Goal: Information Seeking & Learning: Check status

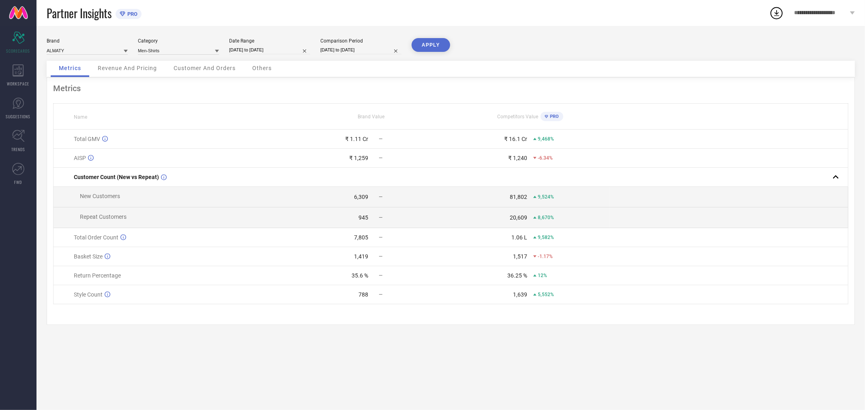
click at [297, 49] on input "[DATE] to [DATE]" at bounding box center [269, 50] width 81 height 9
select select "2"
select select "2024"
select select "3"
select select "2024"
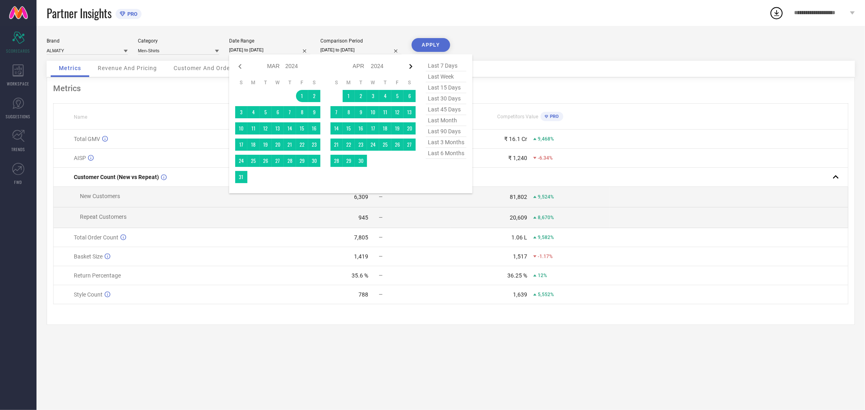
click at [412, 66] on icon at bounding box center [411, 67] width 10 height 10
select select "3"
select select "2024"
select select "4"
select select "2024"
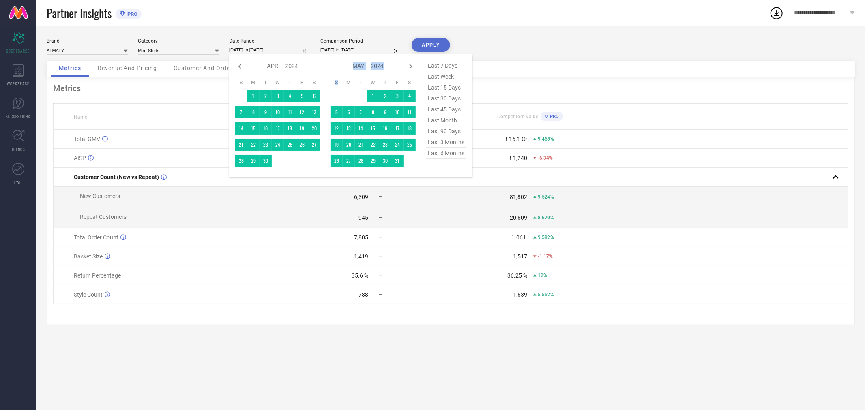
click at [412, 66] on icon at bounding box center [411, 67] width 10 height 10
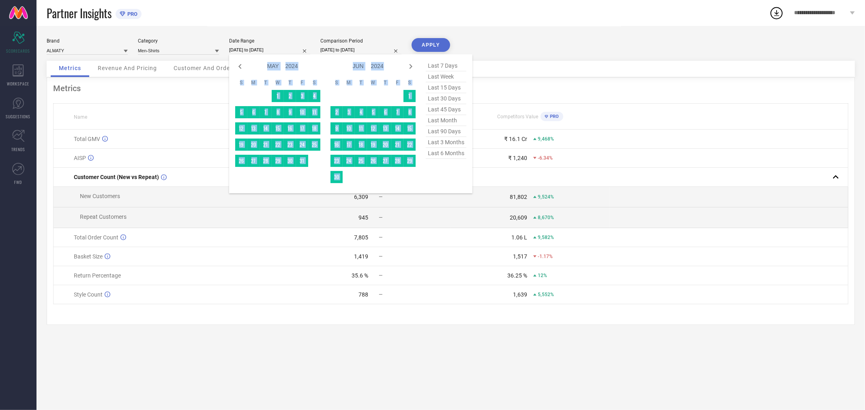
click at [412, 66] on icon at bounding box center [411, 67] width 10 height 10
select select "6"
select select "2024"
select select "7"
select select "2024"
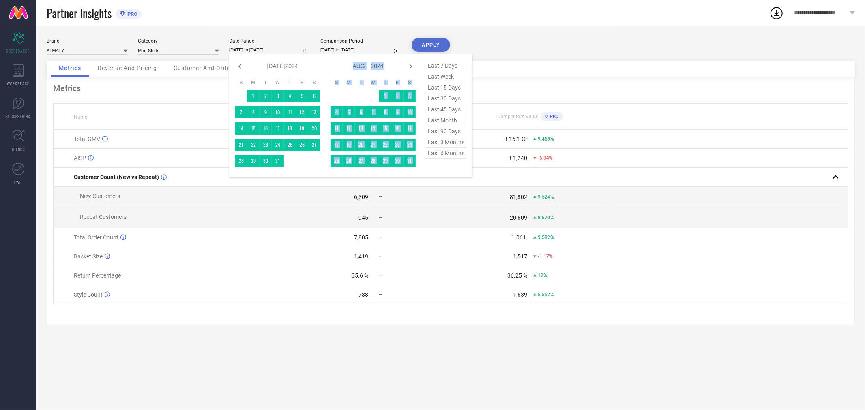
click at [412, 66] on icon at bounding box center [411, 67] width 10 height 10
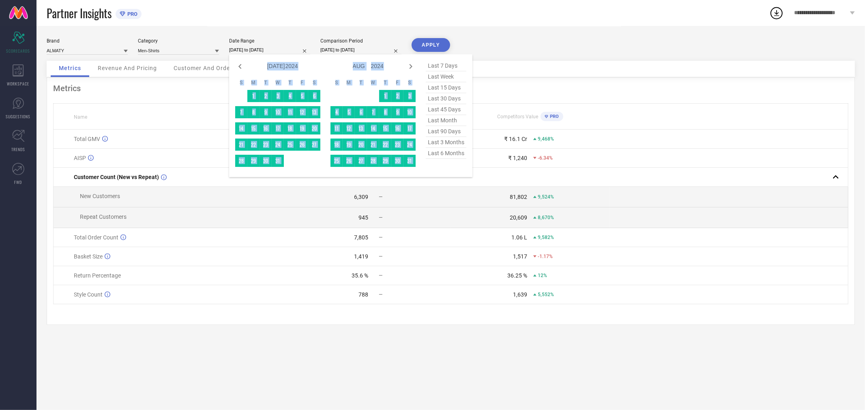
select select "7"
select select "2024"
select select "8"
select select "2024"
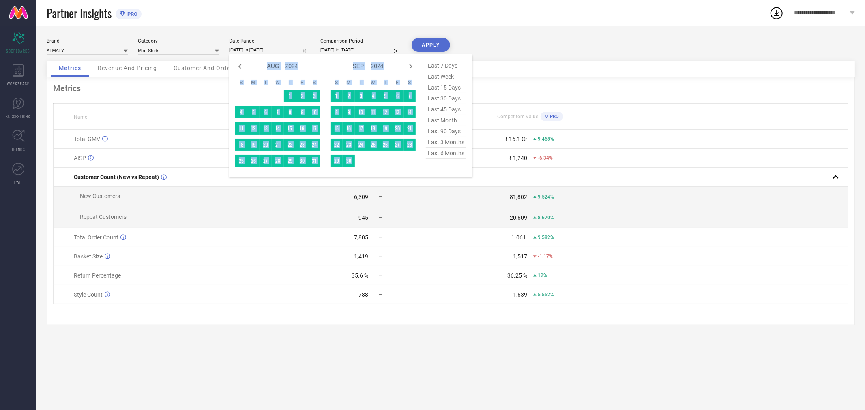
click at [412, 66] on icon at bounding box center [411, 67] width 10 height 10
select select "8"
select select "2024"
select select "9"
select select "2024"
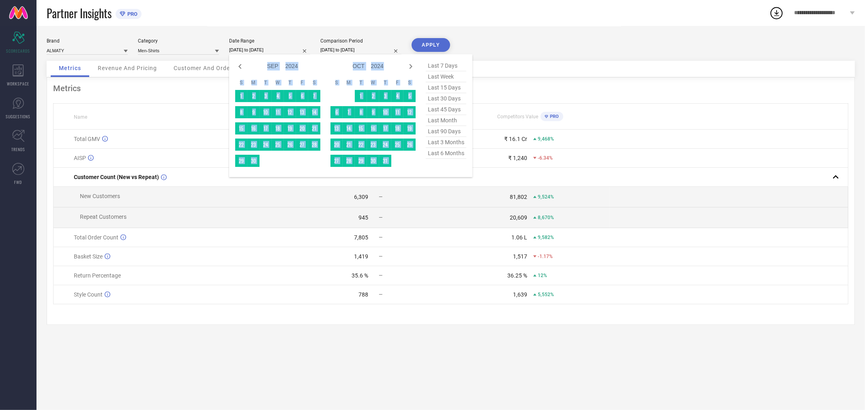
click at [371, 65] on select "2014 2015 2016 2017 2018 2019 2020 2021 2022 2023 2024 2025 2026 2027 2028 2029…" at bounding box center [377, 66] width 13 height 12
select select "8"
select select "2025"
select select "9"
select select "2025"
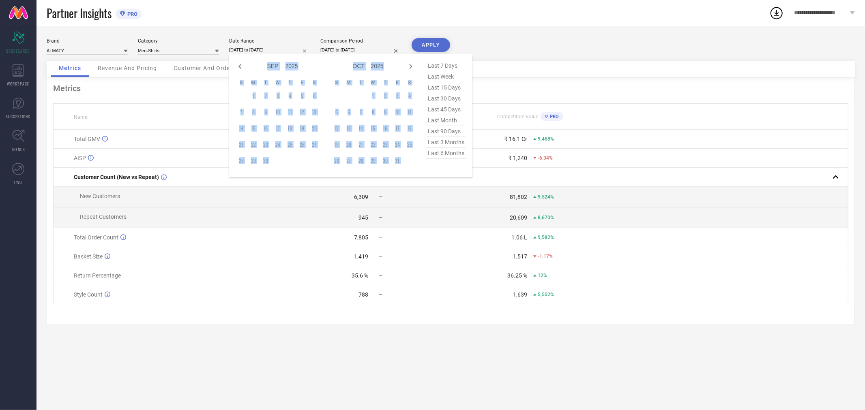
click at [398, 82] on th "F" at bounding box center [397, 82] width 12 height 6
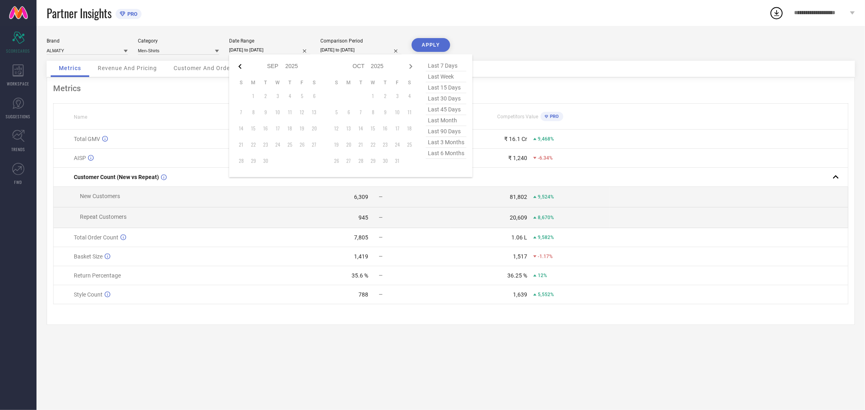
click at [238, 68] on icon at bounding box center [240, 67] width 10 height 10
select select "6"
select select "2025"
select select "7"
select select "2025"
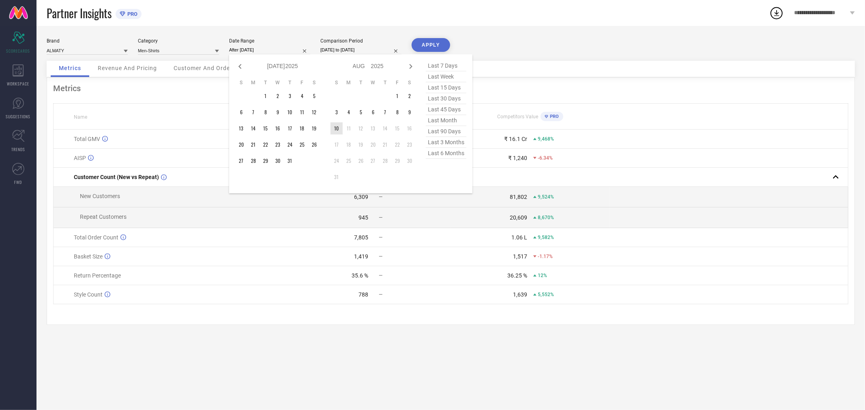
click at [335, 130] on td "10" at bounding box center [336, 128] width 12 height 12
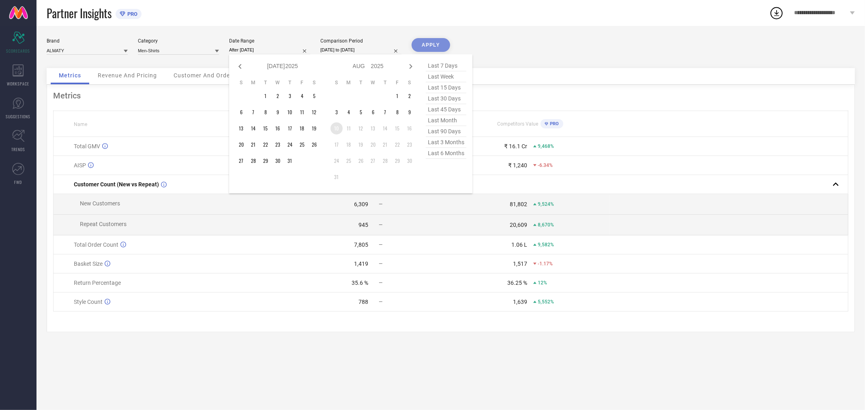
type input "[DATE] to [DATE]"
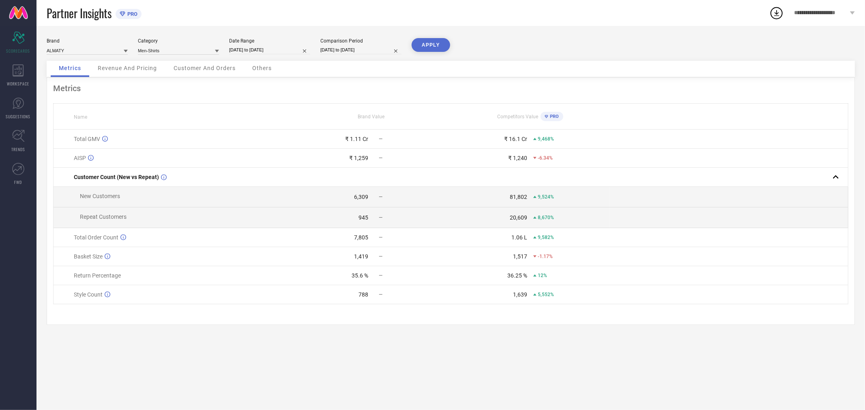
click at [424, 43] on button "APPLY" at bounding box center [430, 45] width 39 height 14
click at [250, 54] on input "[DATE] to [DATE]" at bounding box center [269, 50] width 81 height 9
select select "7"
select select "2025"
select select "8"
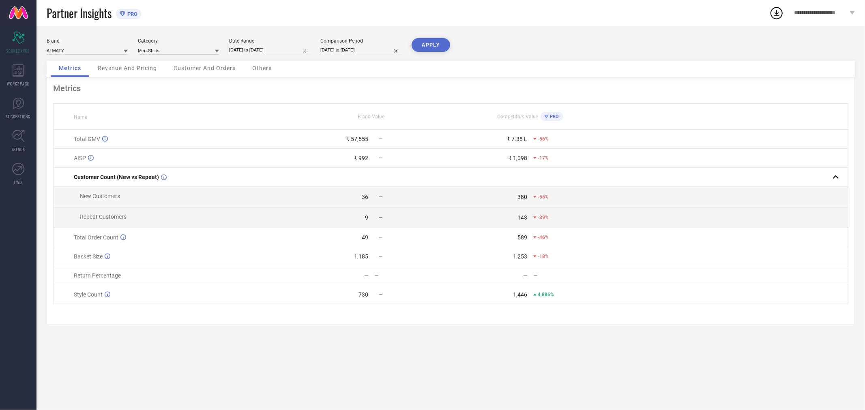
select select "2025"
click at [238, 65] on icon at bounding box center [240, 67] width 10 height 10
select select "6"
select select "2025"
select select "7"
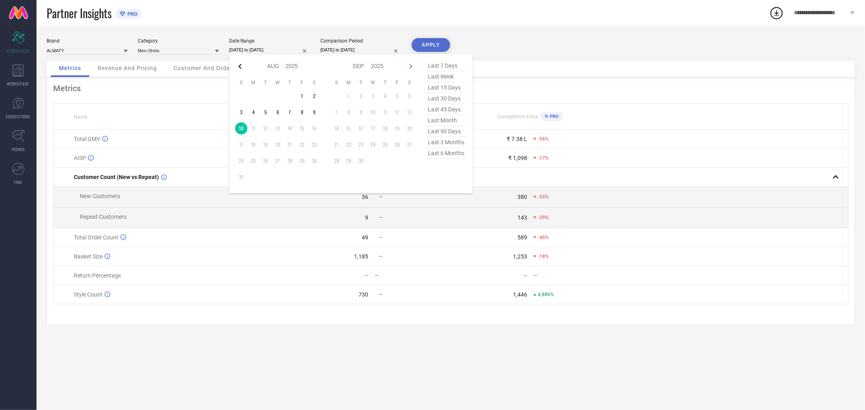
select select "2025"
click at [238, 65] on icon at bounding box center [240, 67] width 10 height 10
select select "3"
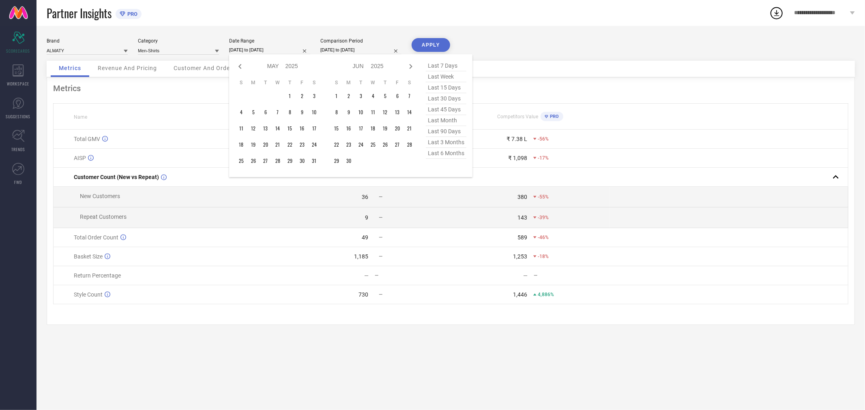
select select "2025"
select select "4"
select select "2025"
click at [238, 65] on icon at bounding box center [240, 67] width 10 height 10
select select "1"
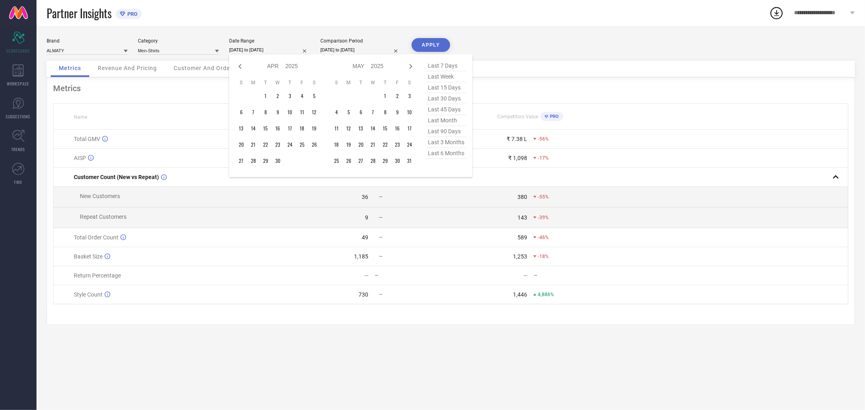
select select "2025"
select select "2"
select select "2025"
click at [238, 65] on icon at bounding box center [240, 67] width 10 height 10
select select "2025"
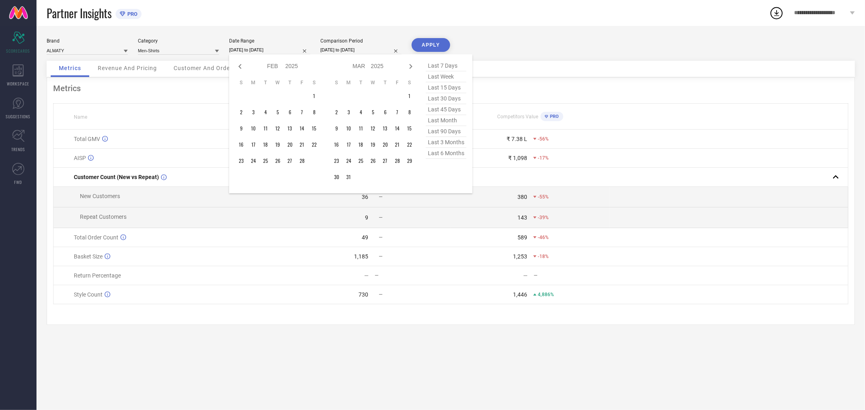
select select "1"
select select "2025"
click at [238, 65] on icon at bounding box center [240, 67] width 10 height 10
select select "10"
select select "2024"
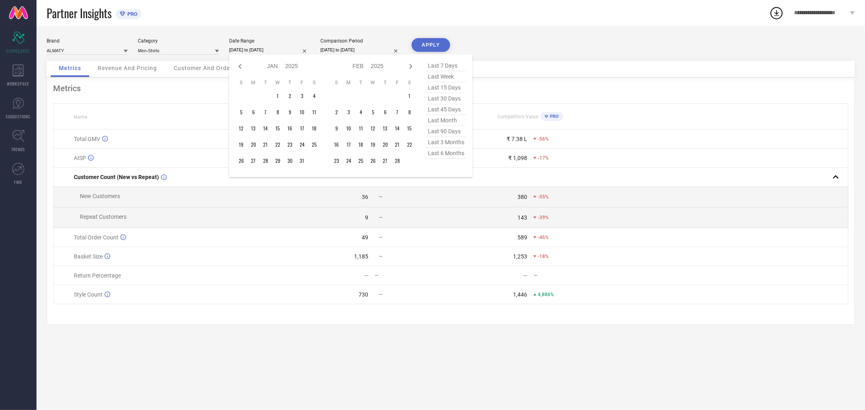
select select "11"
select select "2024"
click at [238, 65] on icon at bounding box center [240, 67] width 10 height 10
select select "9"
select select "2024"
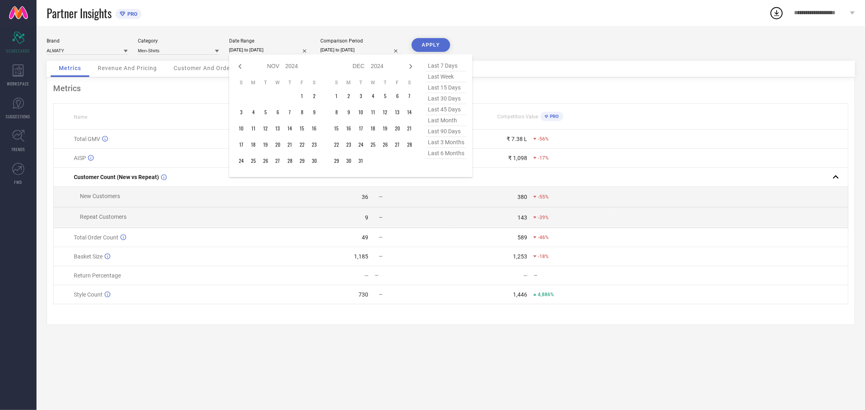
select select "10"
select select "2024"
click at [238, 65] on icon at bounding box center [240, 67] width 10 height 10
select select "7"
select select "2024"
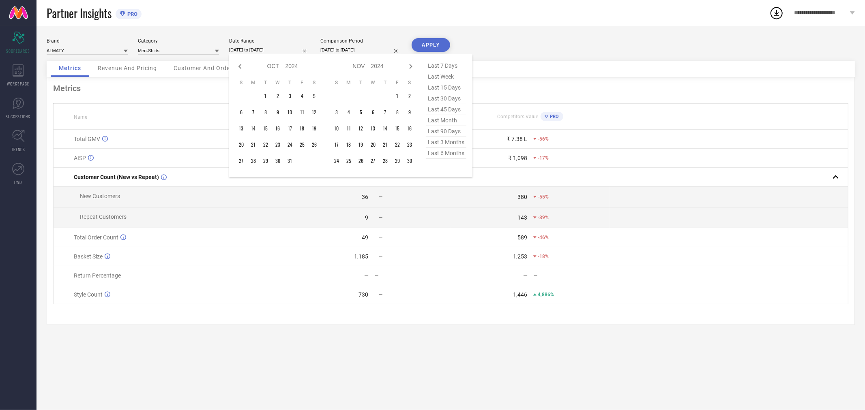
select select "8"
select select "2024"
click at [238, 65] on icon at bounding box center [240, 67] width 10 height 10
select select "6"
select select "2024"
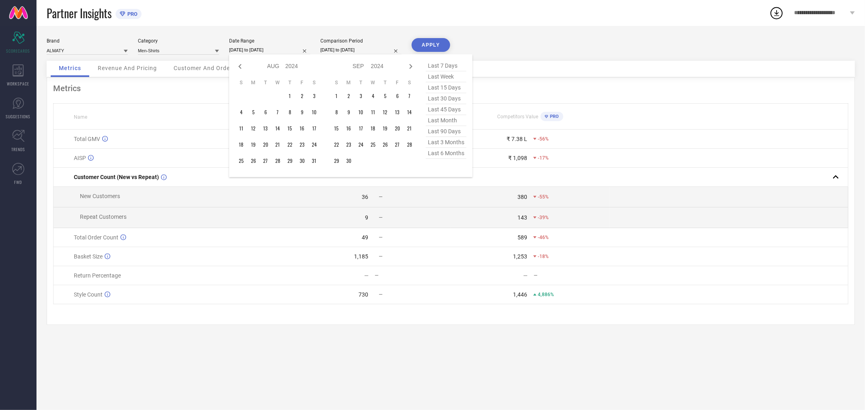
select select "7"
select select "2024"
click at [238, 65] on icon at bounding box center [240, 67] width 10 height 10
select select "5"
select select "2024"
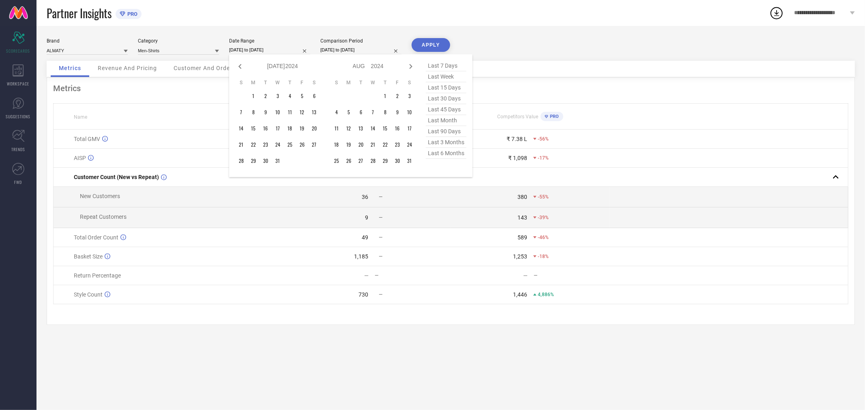
select select "6"
select select "2024"
click at [238, 65] on icon at bounding box center [240, 67] width 10 height 10
select select "4"
select select "2024"
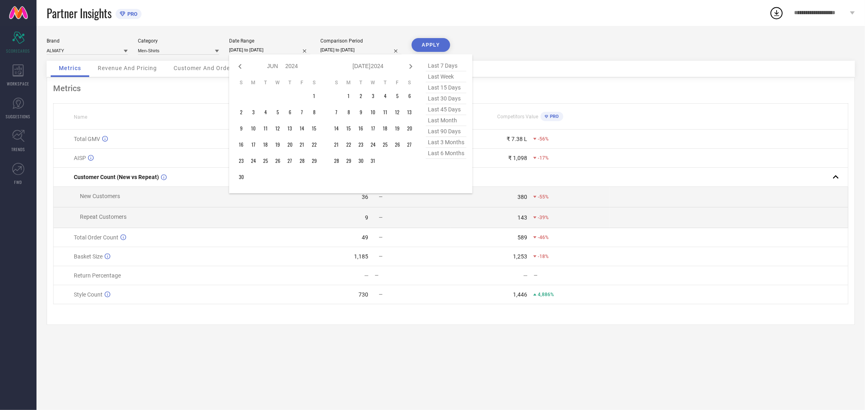
select select "5"
select select "2024"
click at [238, 65] on icon at bounding box center [240, 67] width 10 height 10
select select "3"
select select "2024"
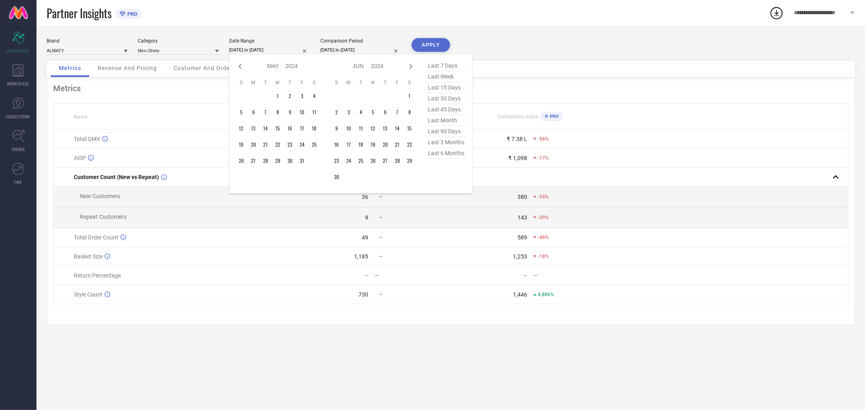
select select "4"
select select "2024"
type input "After [DATE]"
click at [253, 96] on td "1" at bounding box center [253, 96] width 12 height 12
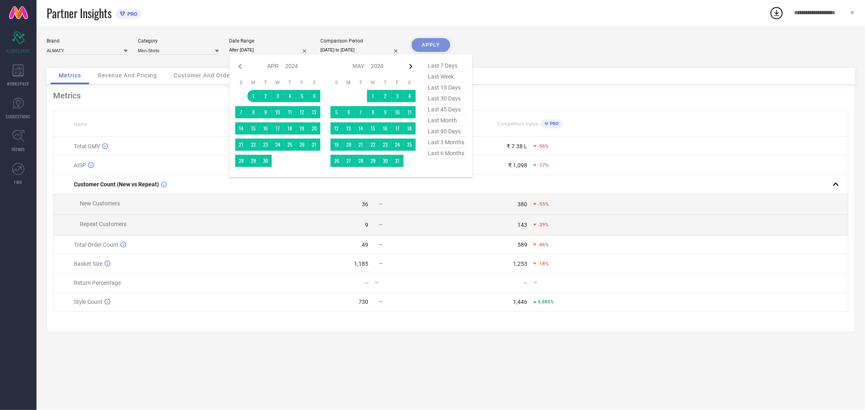
click at [409, 68] on icon at bounding box center [411, 67] width 10 height 10
select select "5"
select select "2024"
select select "6"
select select "2024"
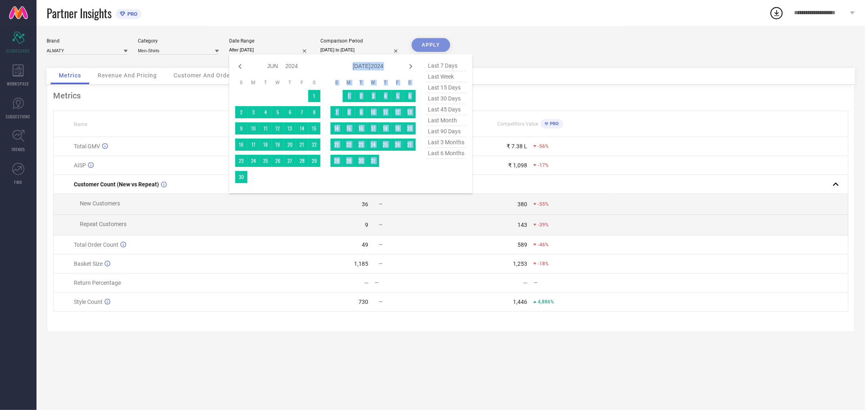
click at [409, 68] on icon at bounding box center [411, 67] width 10 height 10
select select "6"
select select "2024"
select select "7"
select select "2024"
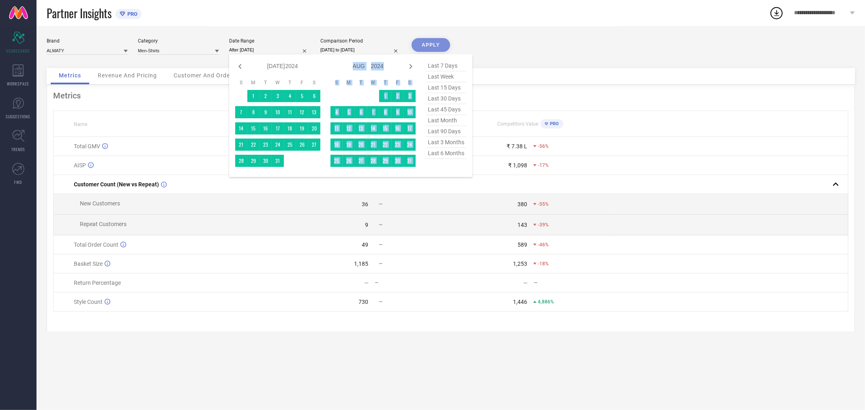
click at [409, 68] on icon at bounding box center [411, 67] width 10 height 10
select select "7"
select select "2024"
select select "8"
select select "2024"
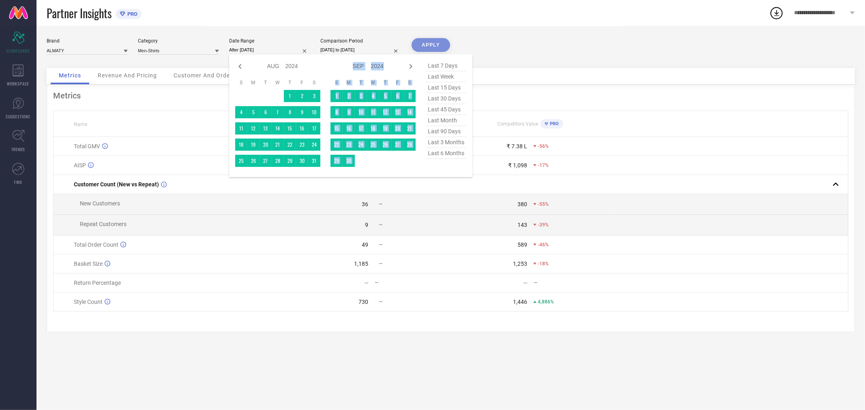
click at [409, 68] on icon at bounding box center [411, 67] width 10 height 10
select select "8"
select select "2024"
select select "9"
select select "2024"
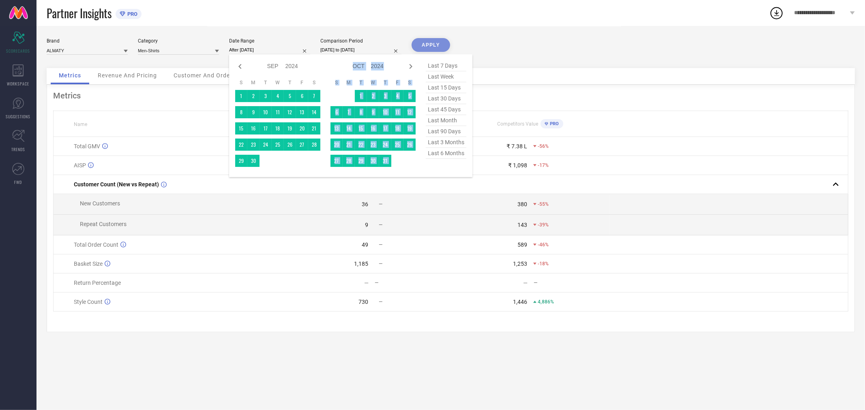
click at [409, 68] on icon at bounding box center [411, 67] width 10 height 10
select select "9"
select select "2024"
select select "10"
select select "2024"
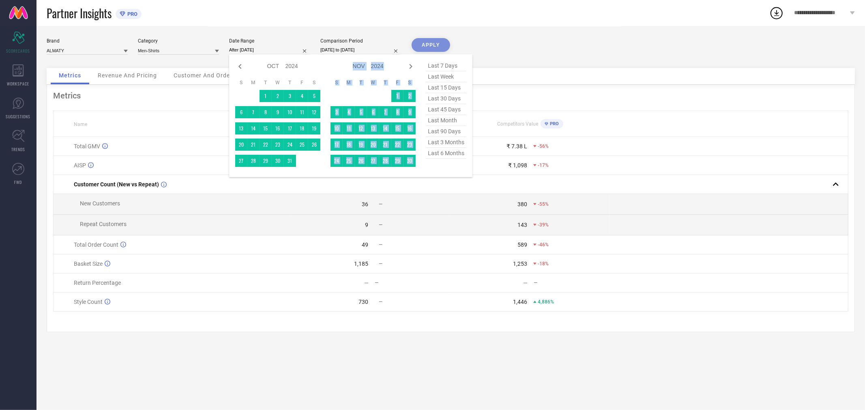
click at [409, 68] on icon at bounding box center [411, 67] width 10 height 10
select select "10"
select select "2024"
select select "11"
select select "2024"
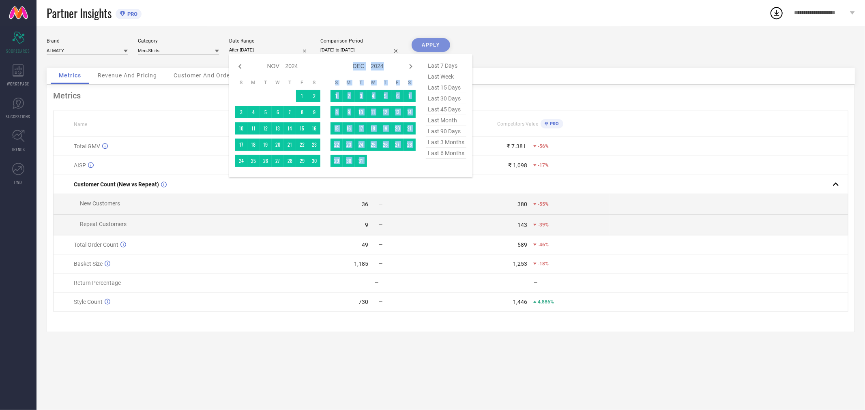
click at [409, 68] on icon at bounding box center [411, 67] width 10 height 10
select select "11"
select select "2024"
select select "2025"
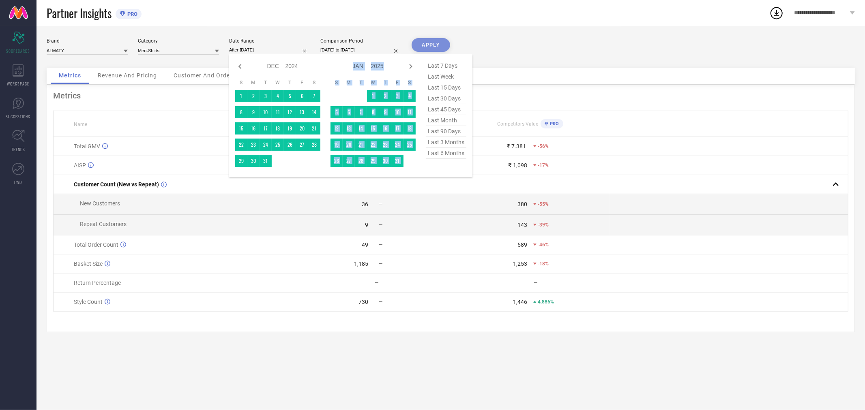
click at [409, 68] on icon at bounding box center [411, 67] width 10 height 10
select select "2025"
select select "1"
select select "2025"
click at [409, 68] on icon at bounding box center [411, 67] width 10 height 10
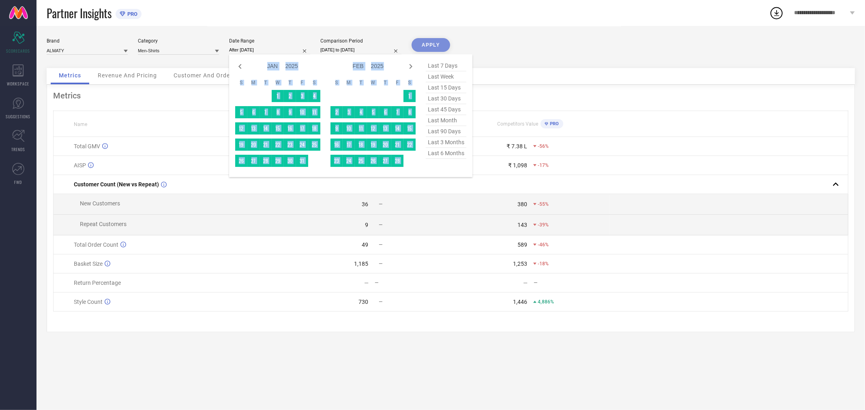
select select "2"
select select "2025"
select select "3"
select select "2025"
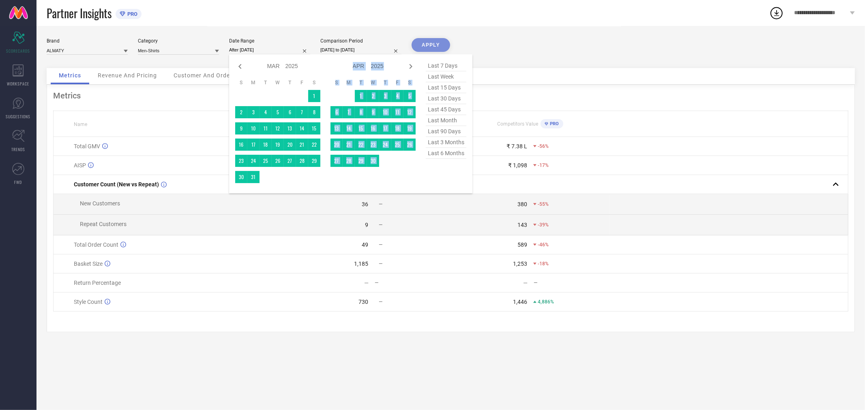
click at [409, 68] on icon at bounding box center [411, 67] width 10 height 10
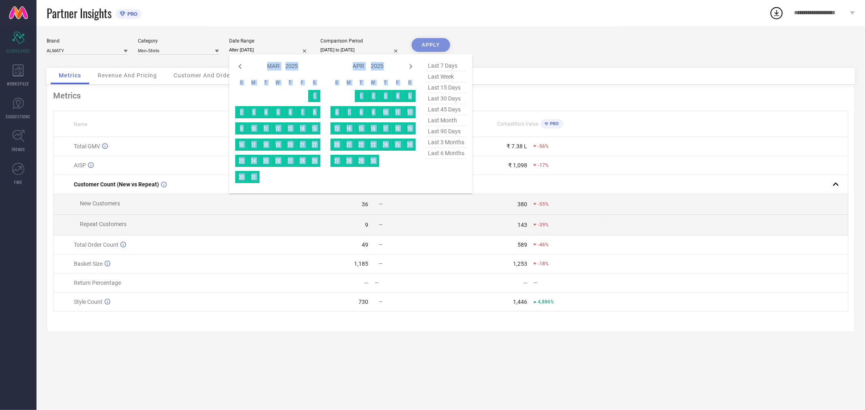
select select "3"
select select "2025"
select select "4"
select select "2025"
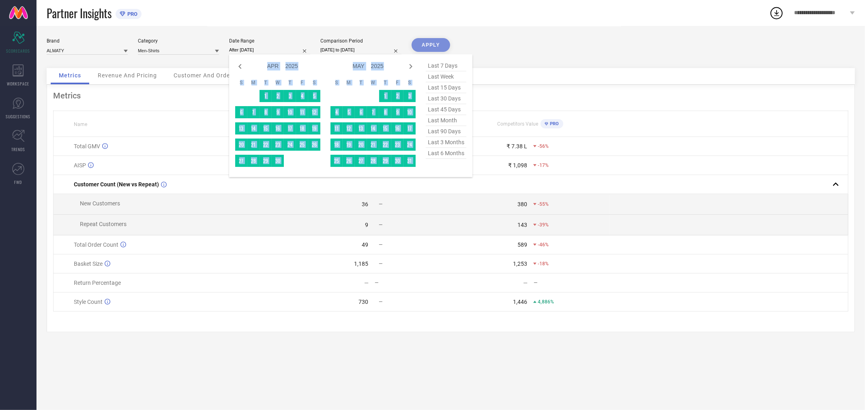
click at [409, 68] on icon at bounding box center [411, 67] width 10 height 10
select select "4"
select select "2025"
select select "5"
select select "2025"
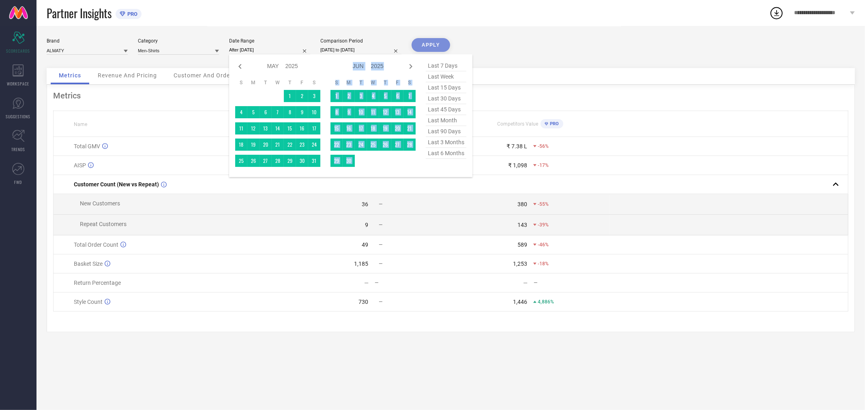
click at [409, 68] on icon at bounding box center [411, 67] width 10 height 10
select select "5"
select select "2025"
select select "6"
select select "2025"
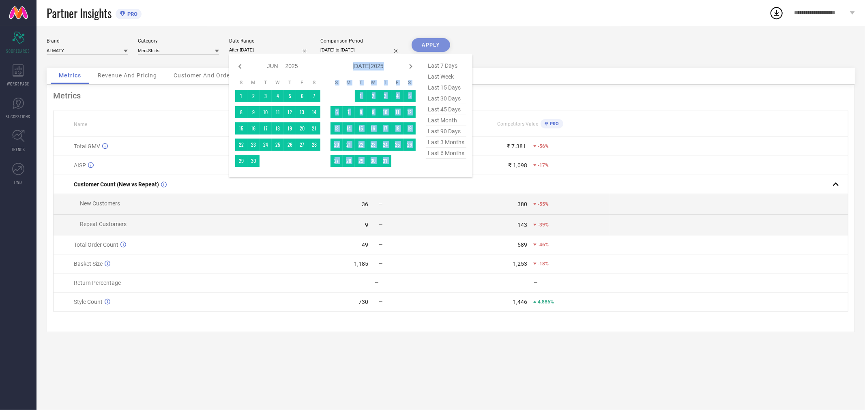
click at [409, 68] on icon at bounding box center [411, 67] width 10 height 10
select select "6"
select select "2025"
select select "7"
select select "2025"
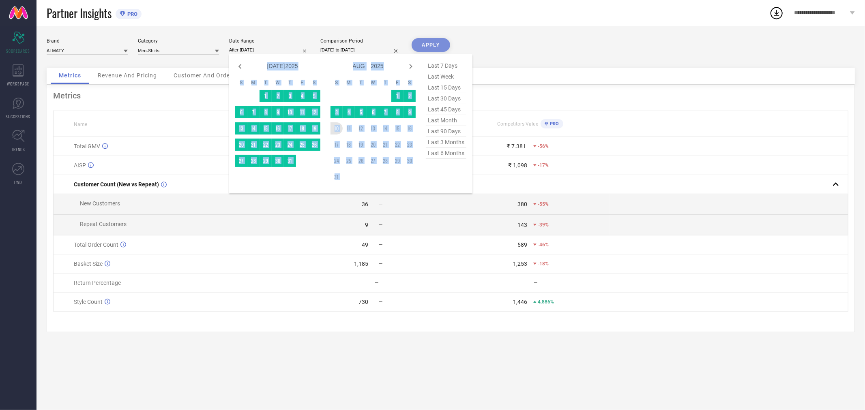
type input "[DATE] to [DATE]"
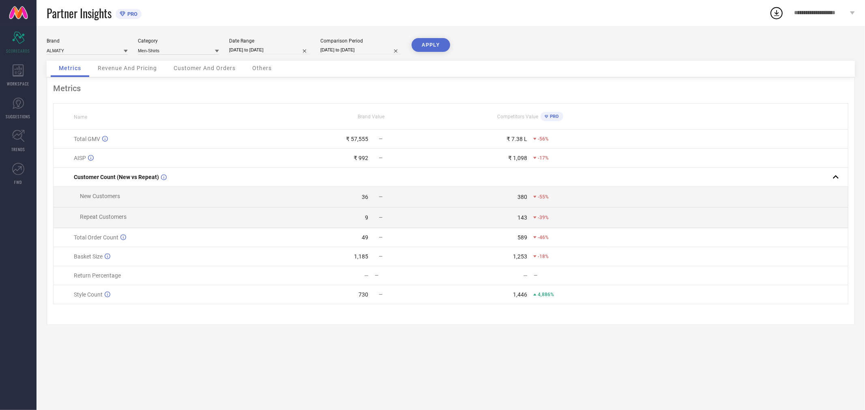
click at [418, 47] on button "APPLY" at bounding box center [430, 45] width 39 height 14
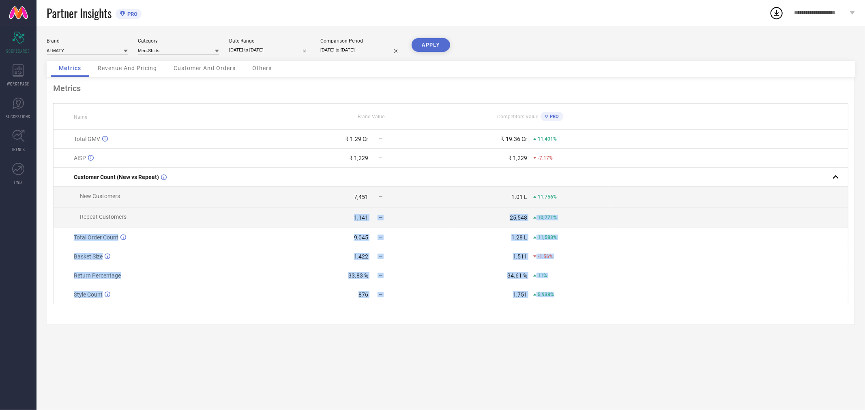
drag, startPoint x: 336, startPoint y: 220, endPoint x: 589, endPoint y: 293, distance: 264.0
click at [589, 293] on tbody "Total GMV ₹ 1.29 Cr — ₹ 19.36 Cr 11,401% AISP ₹ 1,229 — ₹ 1,229 -7.17% Customer…" at bounding box center [451, 217] width 794 height 175
click at [589, 293] on td "1,751 5,938%" at bounding box center [530, 294] width 159 height 19
drag, startPoint x: 586, startPoint y: 305, endPoint x: 232, endPoint y: 215, distance: 365.5
click at [232, 215] on tbody "Total GMV ₹ 1.29 Cr — ₹ 19.36 Cr 11,401% AISP ₹ 1,229 — ₹ 1,229 -7.17% Customer…" at bounding box center [451, 217] width 794 height 175
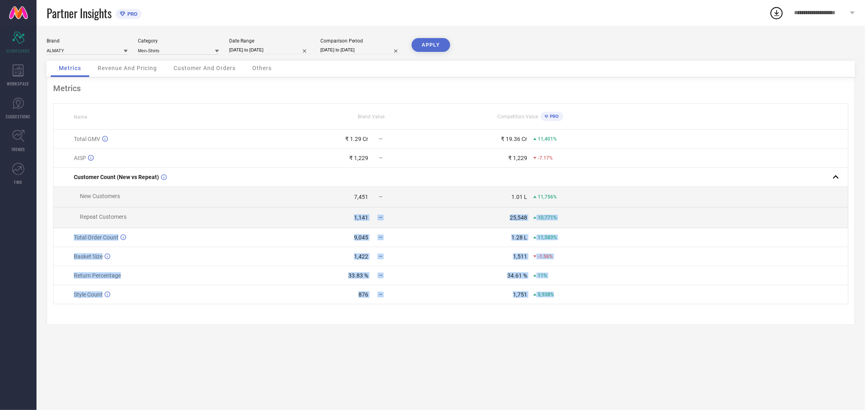
click at [232, 215] on td "Repeat Customers" at bounding box center [173, 218] width 238 height 21
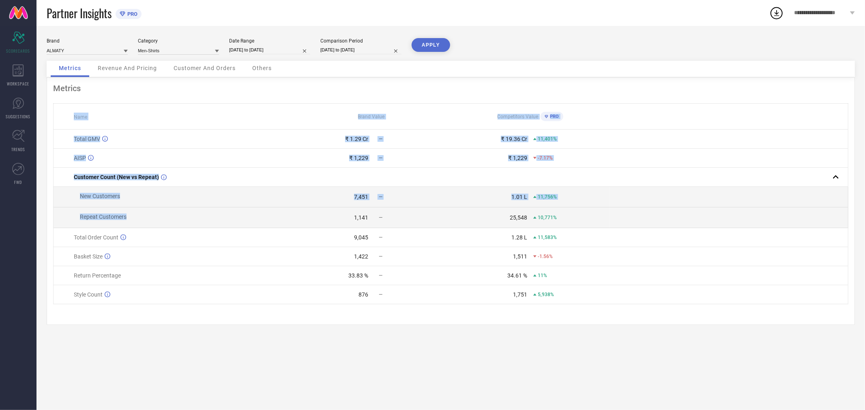
drag, startPoint x: 232, startPoint y: 215, endPoint x: 464, endPoint y: 319, distance: 254.7
click at [464, 319] on div "Metrics Name Brand Value Competitors Value PRO Total GMV ₹ 1.29 Cr — ₹ 19.36 Cr…" at bounding box center [451, 201] width 808 height 248
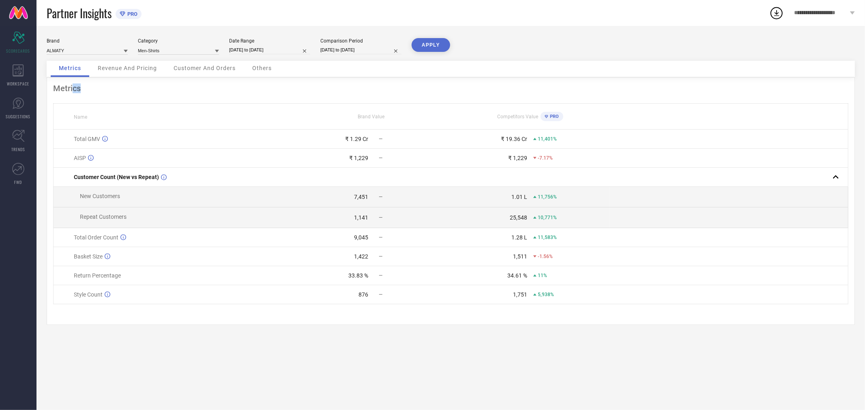
drag, startPoint x: 464, startPoint y: 321, endPoint x: 55, endPoint y: 78, distance: 475.6
click at [56, 78] on div "Metrics Name Brand Value Competitors Value PRO Total GMV ₹ 1.29 Cr — ₹ 19.36 Cr…" at bounding box center [451, 201] width 808 height 248
click at [216, 253] on td "Basket Size" at bounding box center [173, 256] width 238 height 19
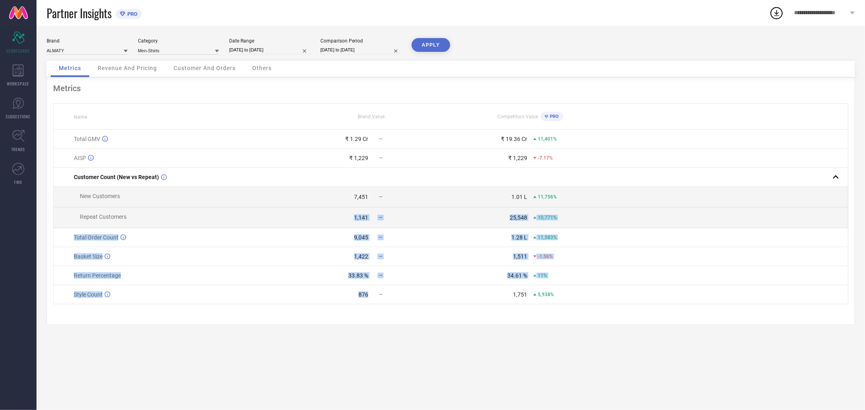
drag, startPoint x: 275, startPoint y: 255, endPoint x: 370, endPoint y: 305, distance: 107.9
click at [370, 304] on tbody "Total GMV ₹ 1.29 Cr — ₹ 19.36 Cr 11,401% AISP ₹ 1,229 — ₹ 1,229 -7.17% Customer…" at bounding box center [451, 217] width 794 height 175
click at [370, 304] on td "876 —" at bounding box center [371, 294] width 159 height 19
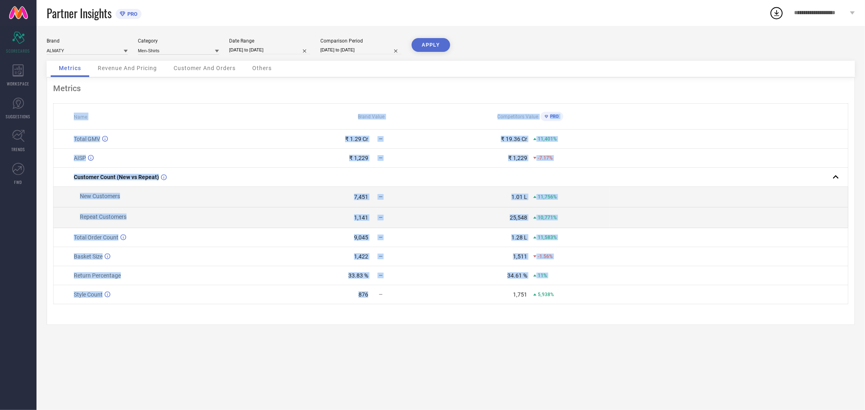
drag, startPoint x: 370, startPoint y: 305, endPoint x: 45, endPoint y: 207, distance: 340.0
click at [45, 207] on div "Brand ALMATY Category Men-Shirts Date Range [DATE] to [DATE] Comparison Period …" at bounding box center [450, 218] width 828 height 384
click at [165, 388] on div "Brand ALMATY Category Men-Shirts Date Range [DATE] to [DATE] Comparison Period …" at bounding box center [450, 218] width 828 height 384
